Goal: Transaction & Acquisition: Subscribe to service/newsletter

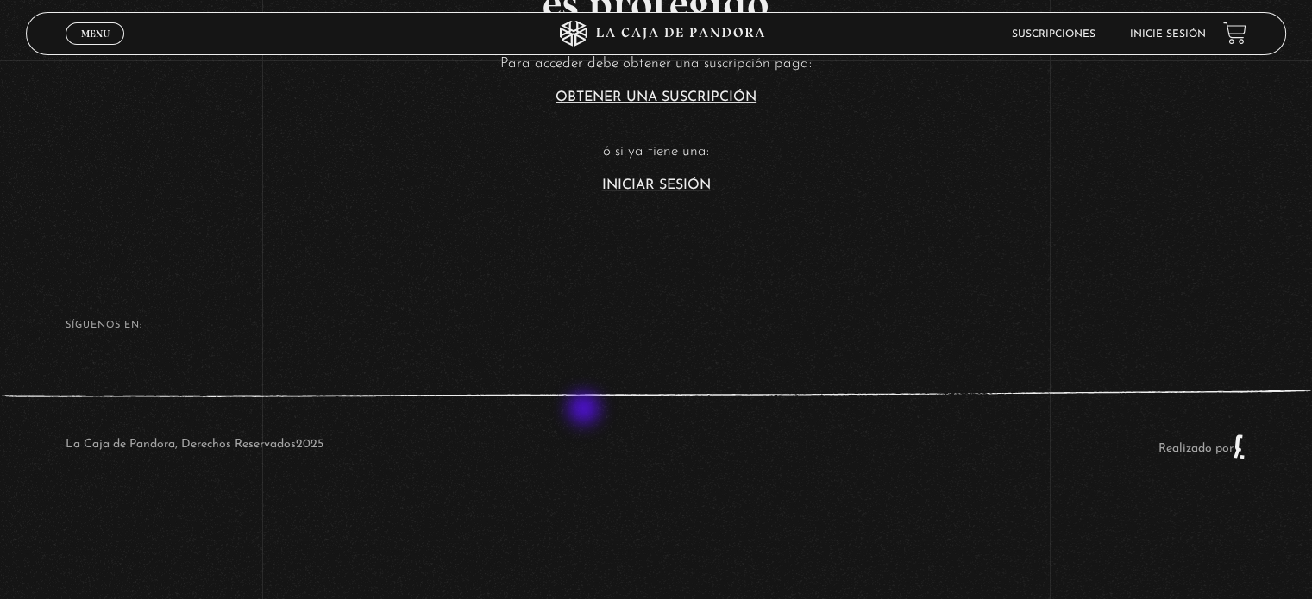
scroll to position [517, 0]
click at [658, 172] on article "Para acceder debe obtener una suscripción paga: Obtener una suscripción ó si ya…" at bounding box center [656, 120] width 1312 height 141
click at [661, 194] on section "Este contenido es protegido Para acceder debe obtener una suscripción paga: Obt…" at bounding box center [656, 19] width 1312 height 479
click at [661, 181] on link "Iniciar Sesión" at bounding box center [656, 185] width 109 height 14
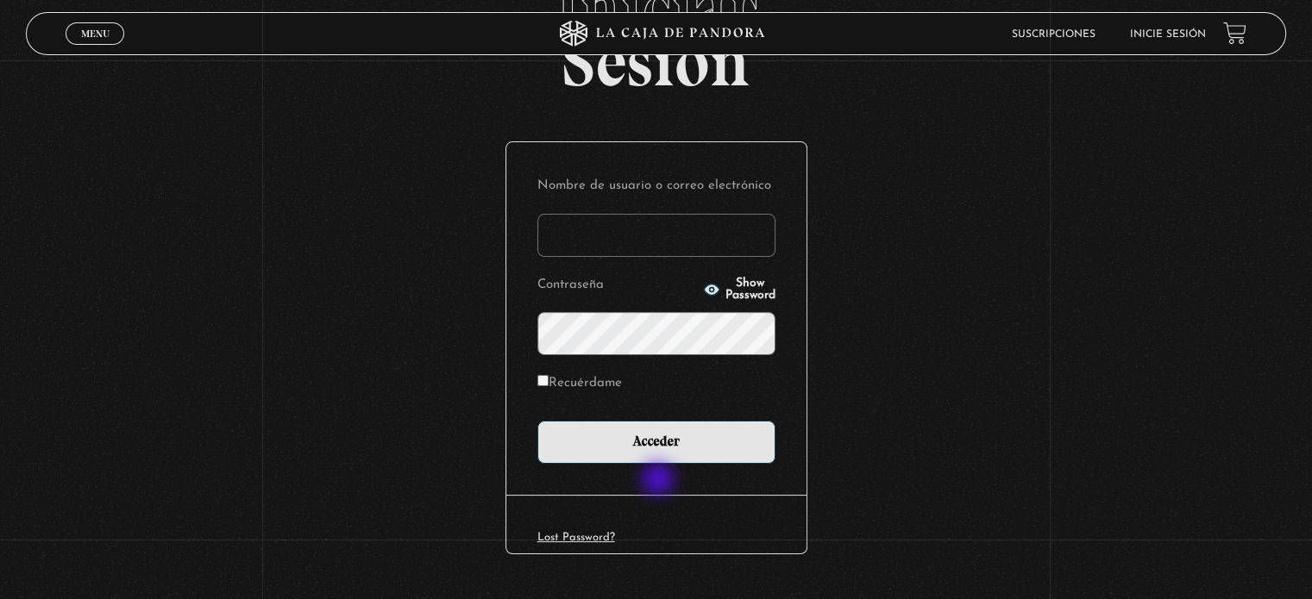
scroll to position [164, 0]
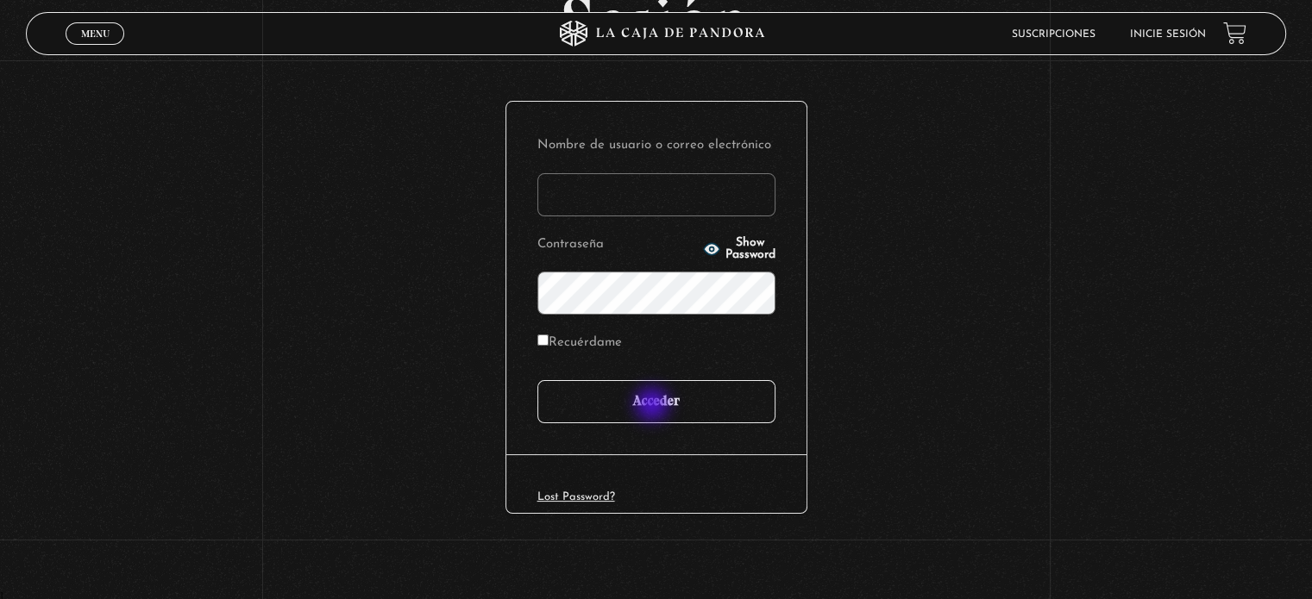
type input "[EMAIL_ADDRESS][DOMAIN_NAME]"
click at [654, 406] on input "Acceder" at bounding box center [656, 401] width 238 height 43
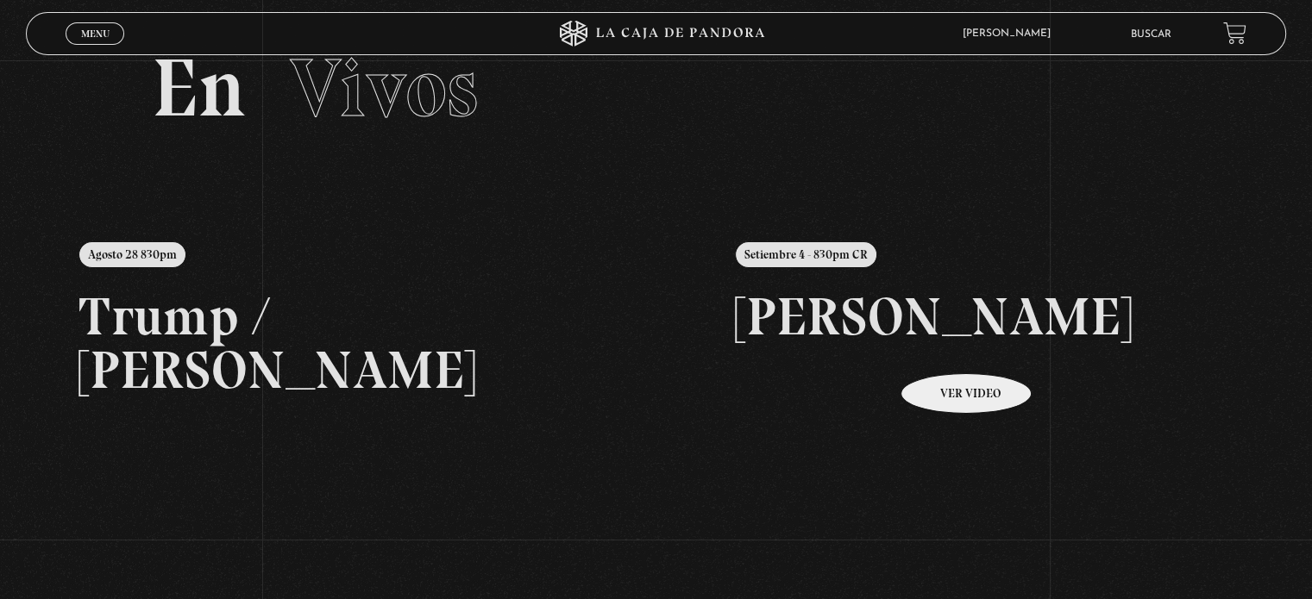
scroll to position [259, 0]
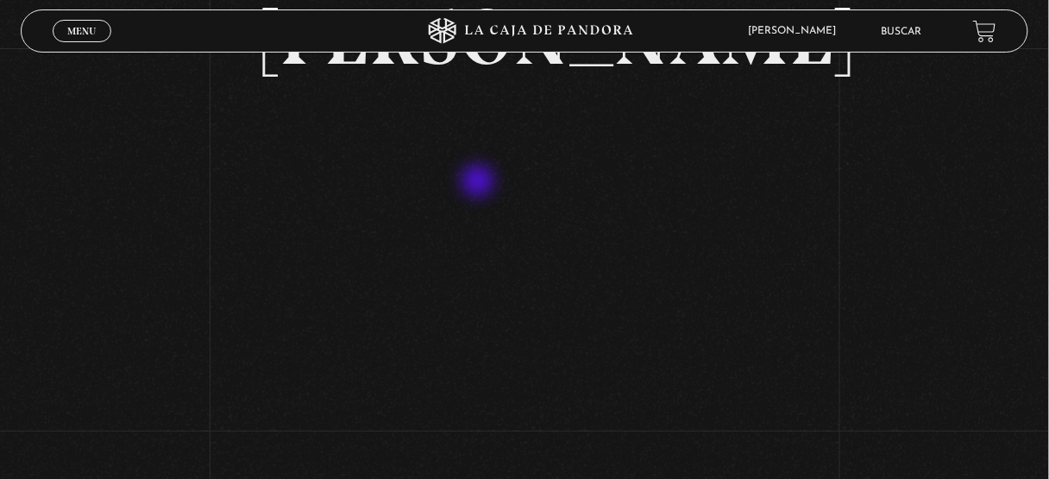
scroll to position [409, 0]
